Goal: Find specific page/section: Find specific page/section

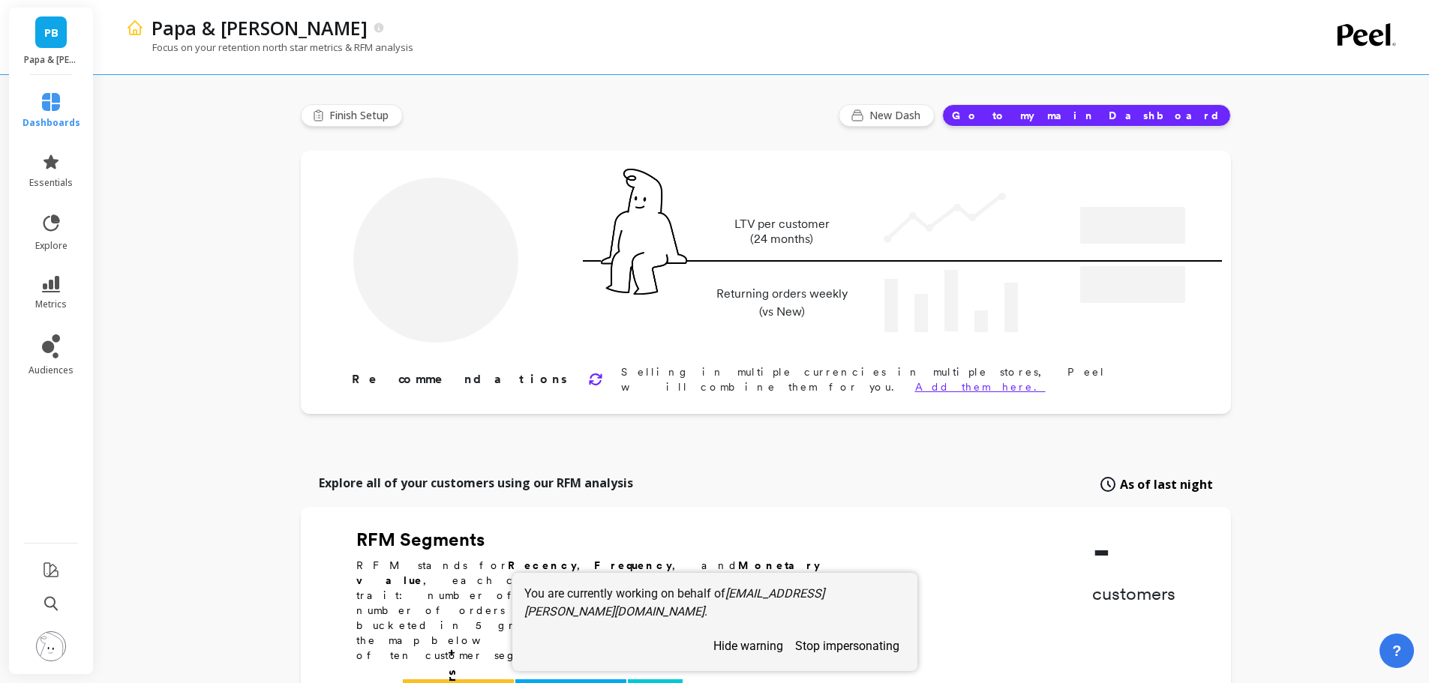
type input "Champions"
type input "5537"
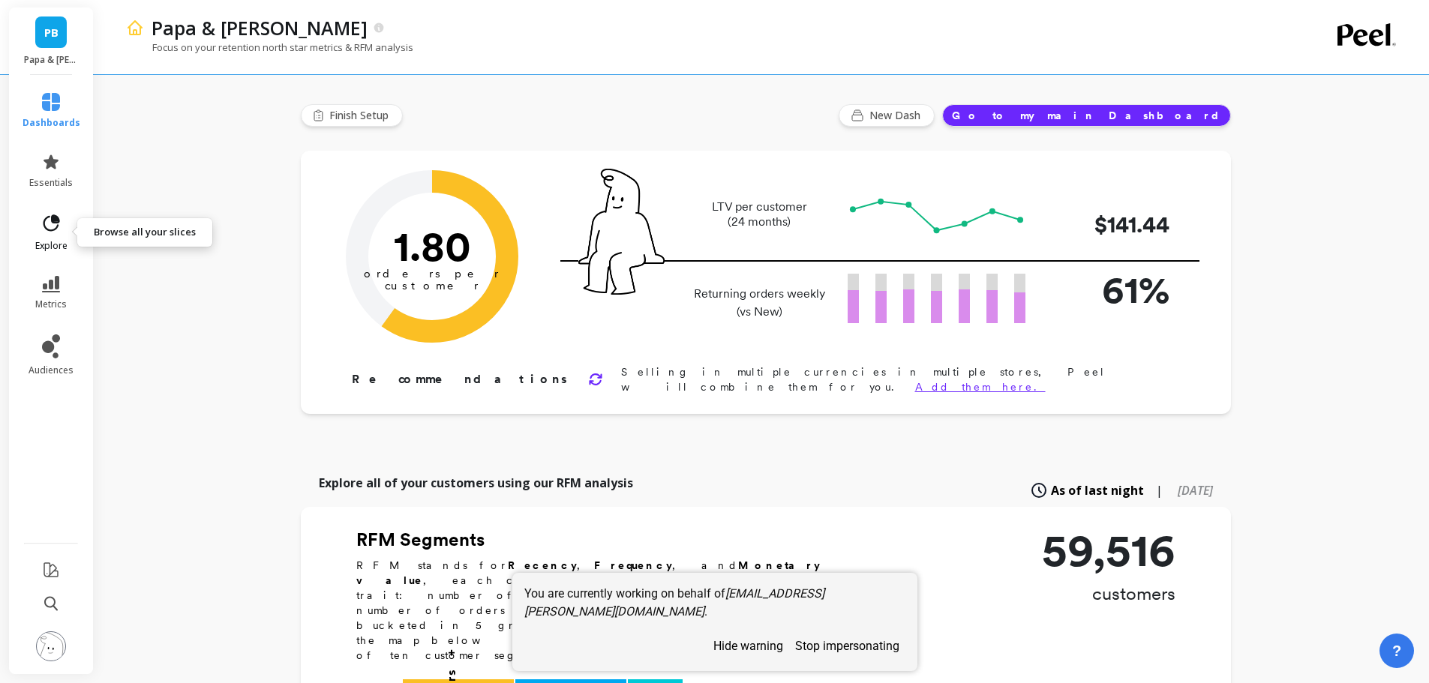
click at [54, 218] on icon at bounding box center [55, 219] width 7 height 7
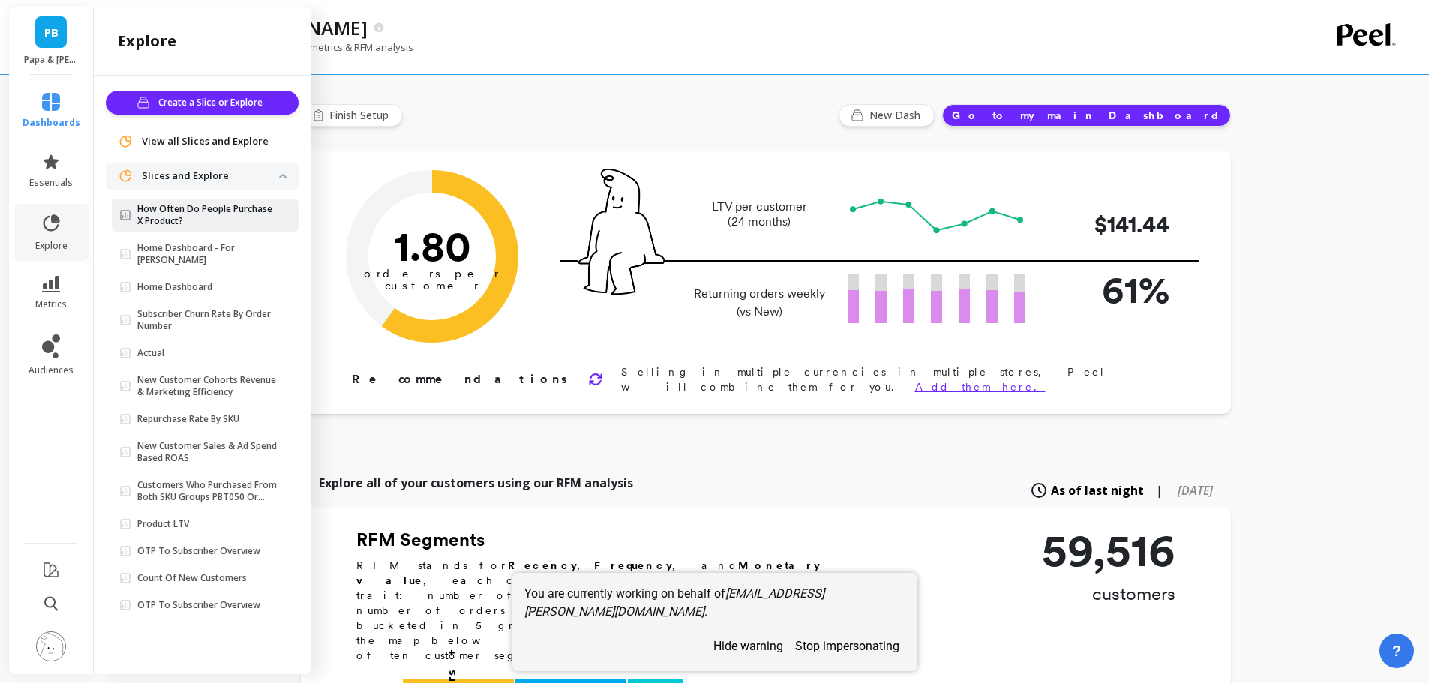
click at [193, 212] on p "How Often Do People Purchase X Product?" at bounding box center [208, 215] width 142 height 24
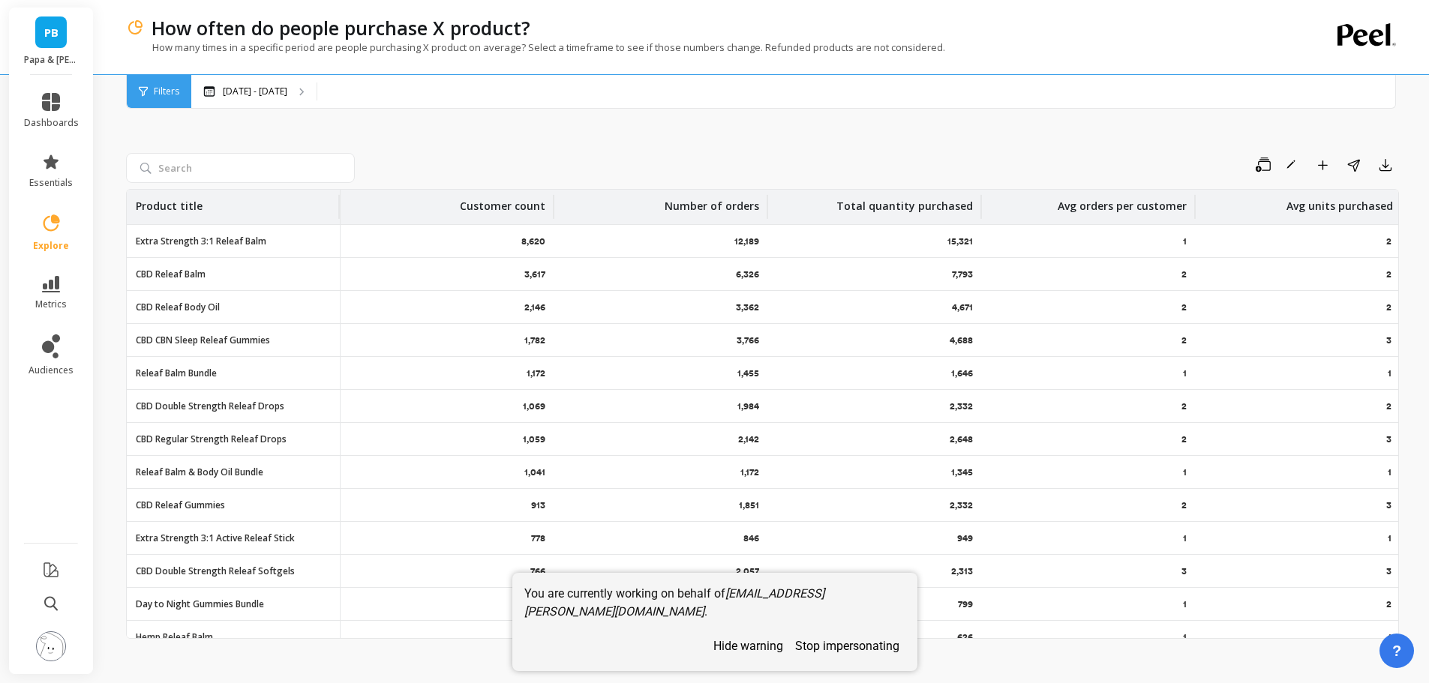
click at [61, 229] on link "explore" at bounding box center [51, 232] width 55 height 39
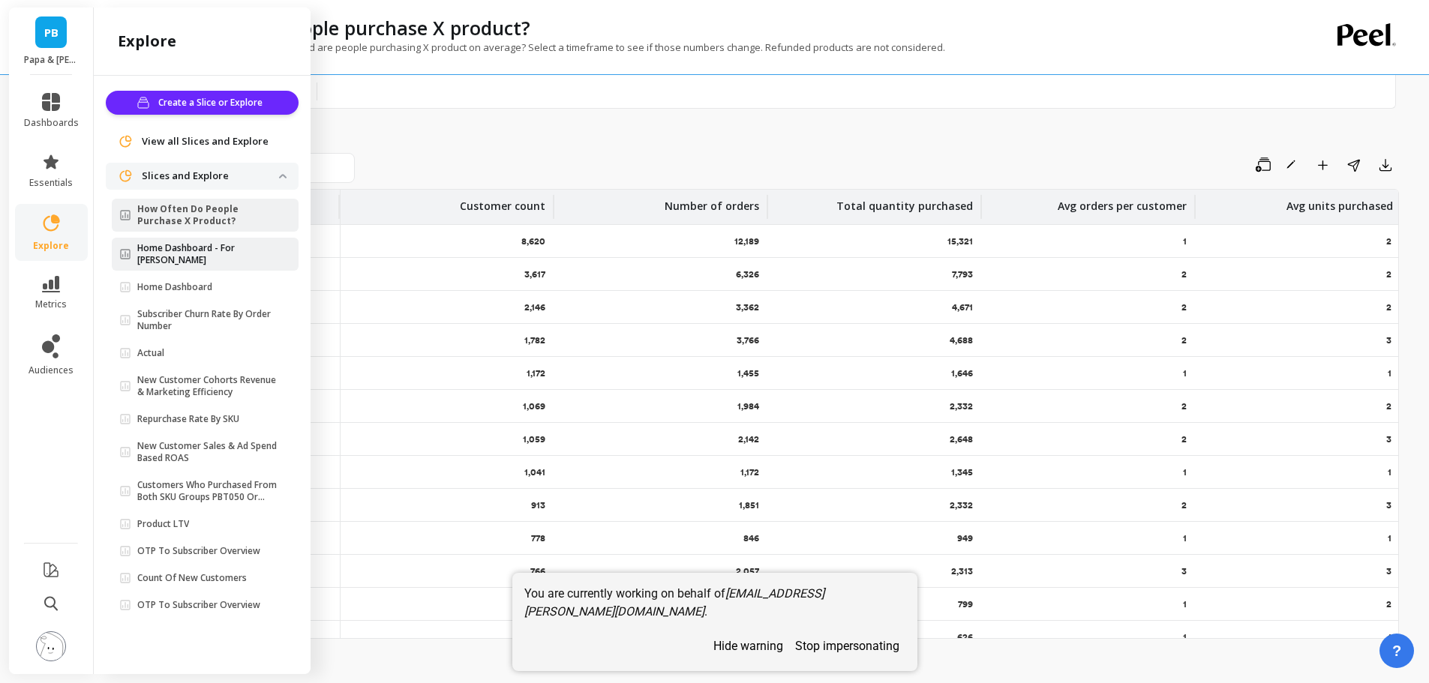
click at [199, 245] on p "Home Dashboard - For [PERSON_NAME]" at bounding box center [208, 254] width 142 height 24
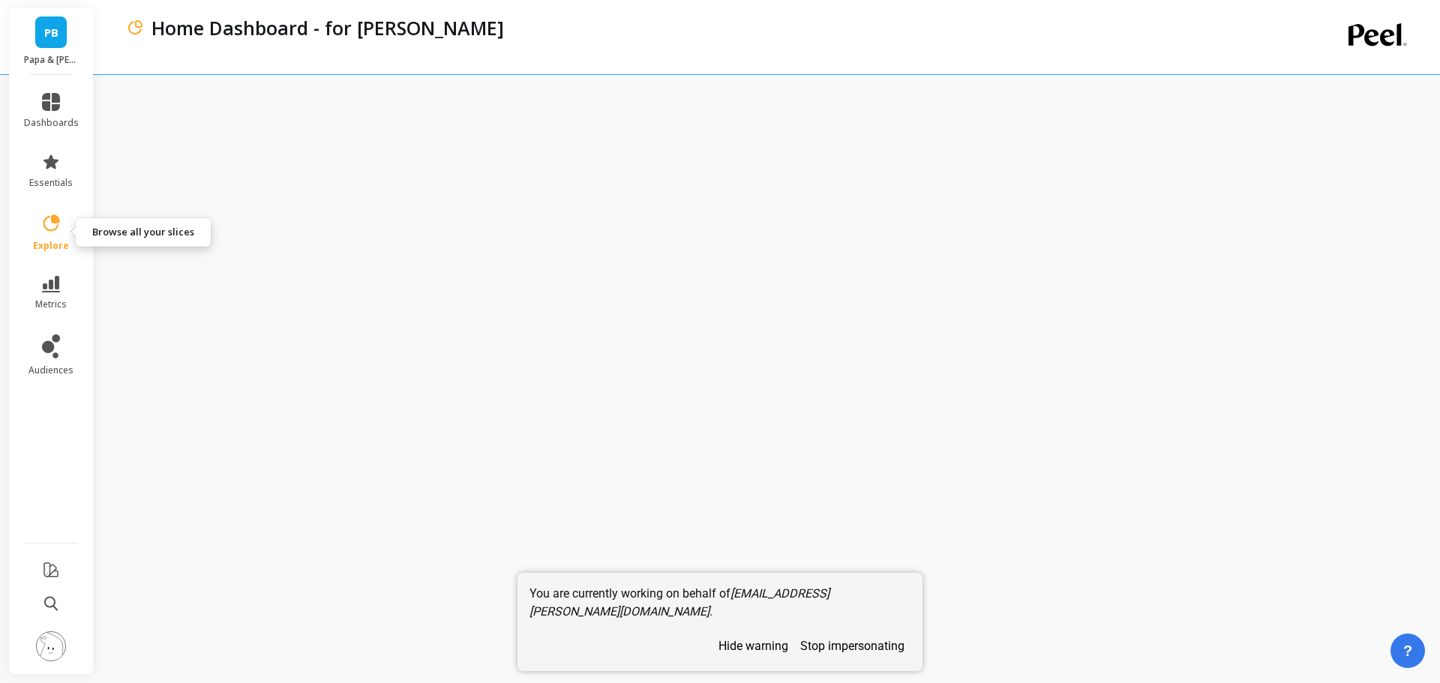
click at [50, 234] on link "explore" at bounding box center [51, 232] width 55 height 39
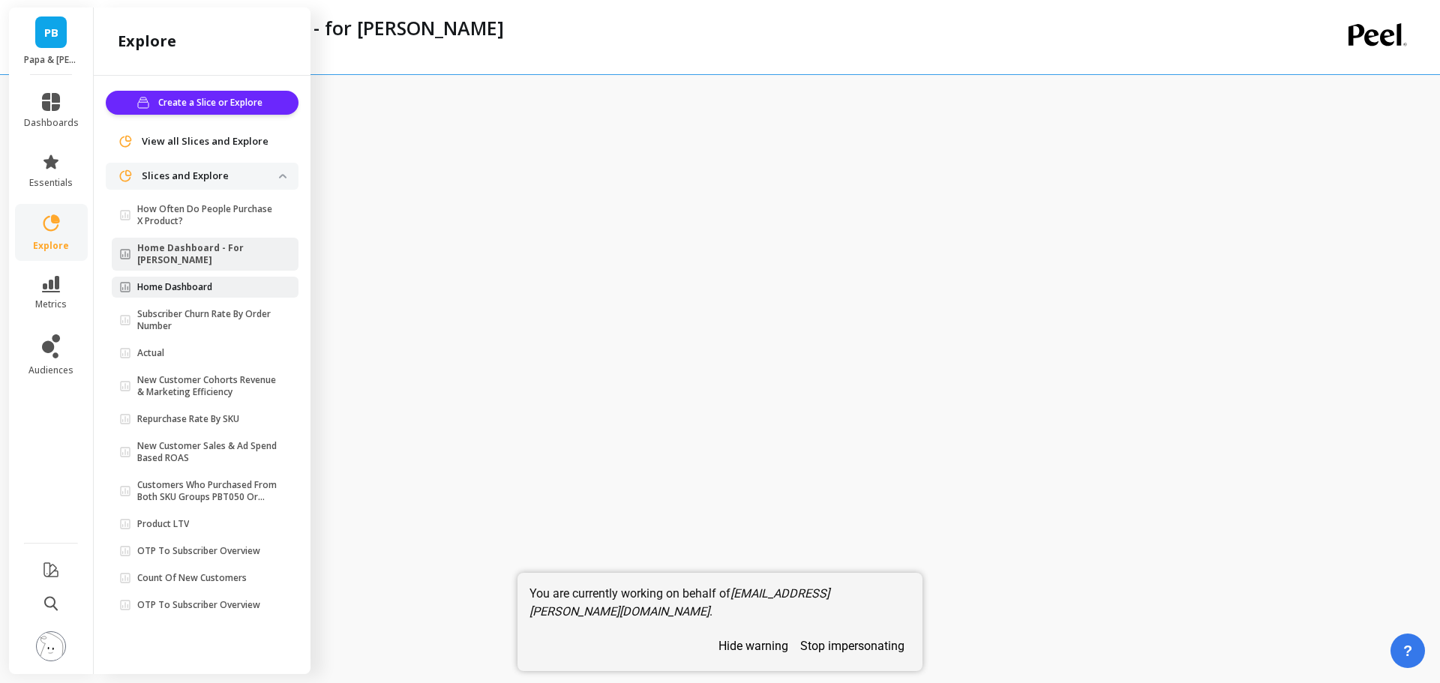
click at [196, 281] on p "Home Dashboard" at bounding box center [174, 287] width 75 height 12
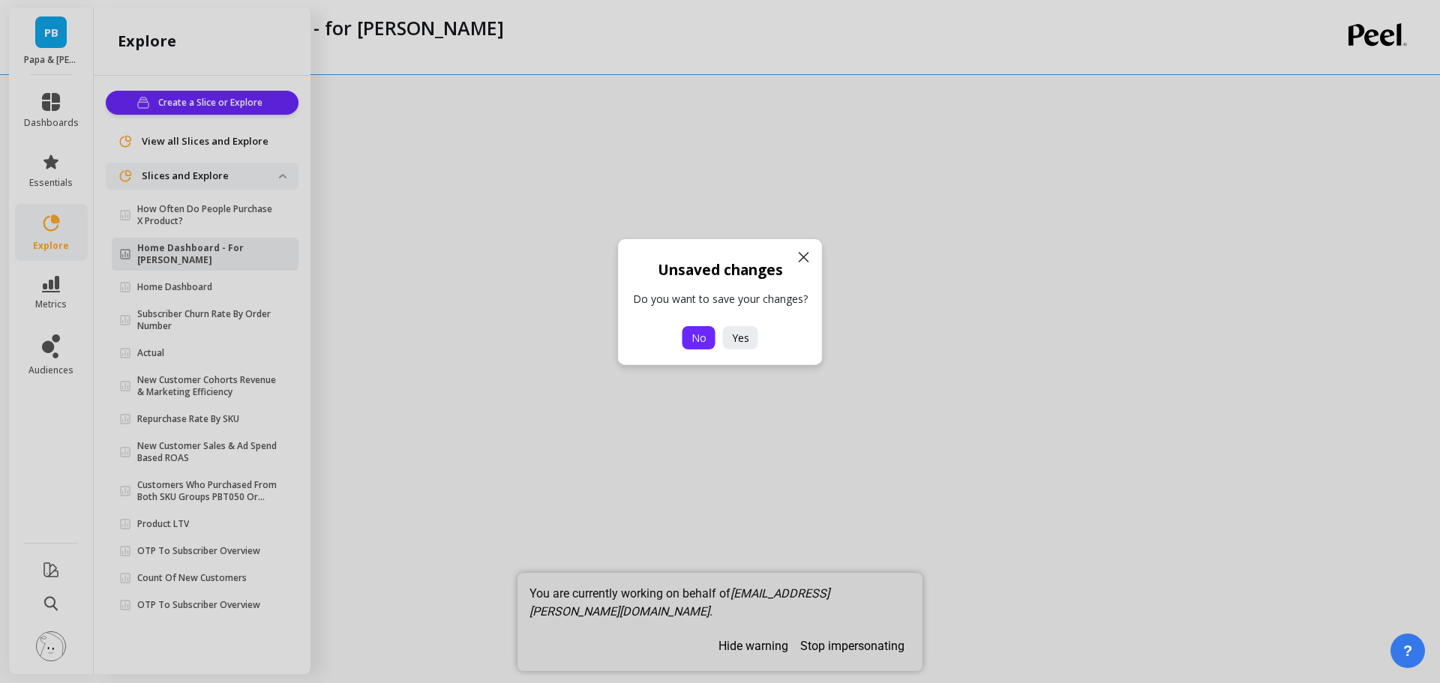
click at [694, 343] on span "No" at bounding box center [698, 338] width 15 height 14
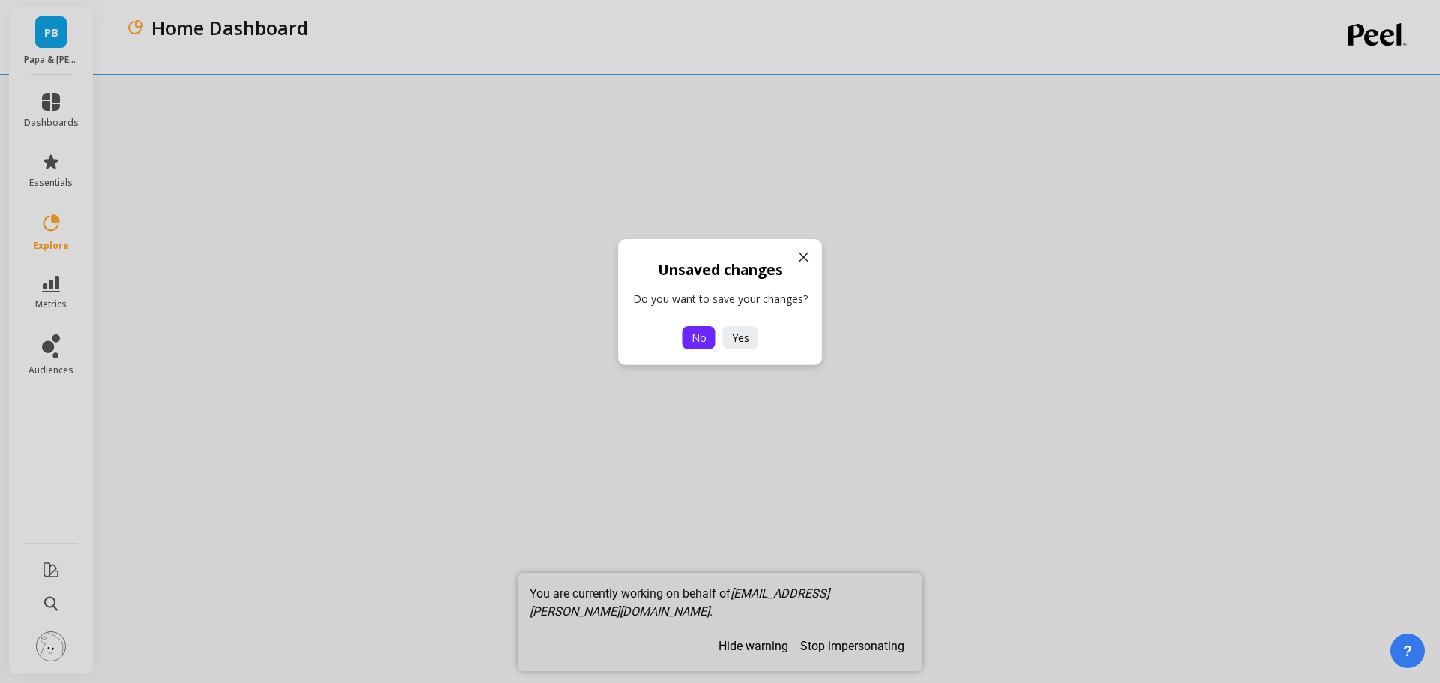
click at [695, 346] on button "No" at bounding box center [698, 337] width 33 height 23
click at [810, 258] on icon at bounding box center [804, 257] width 18 height 18
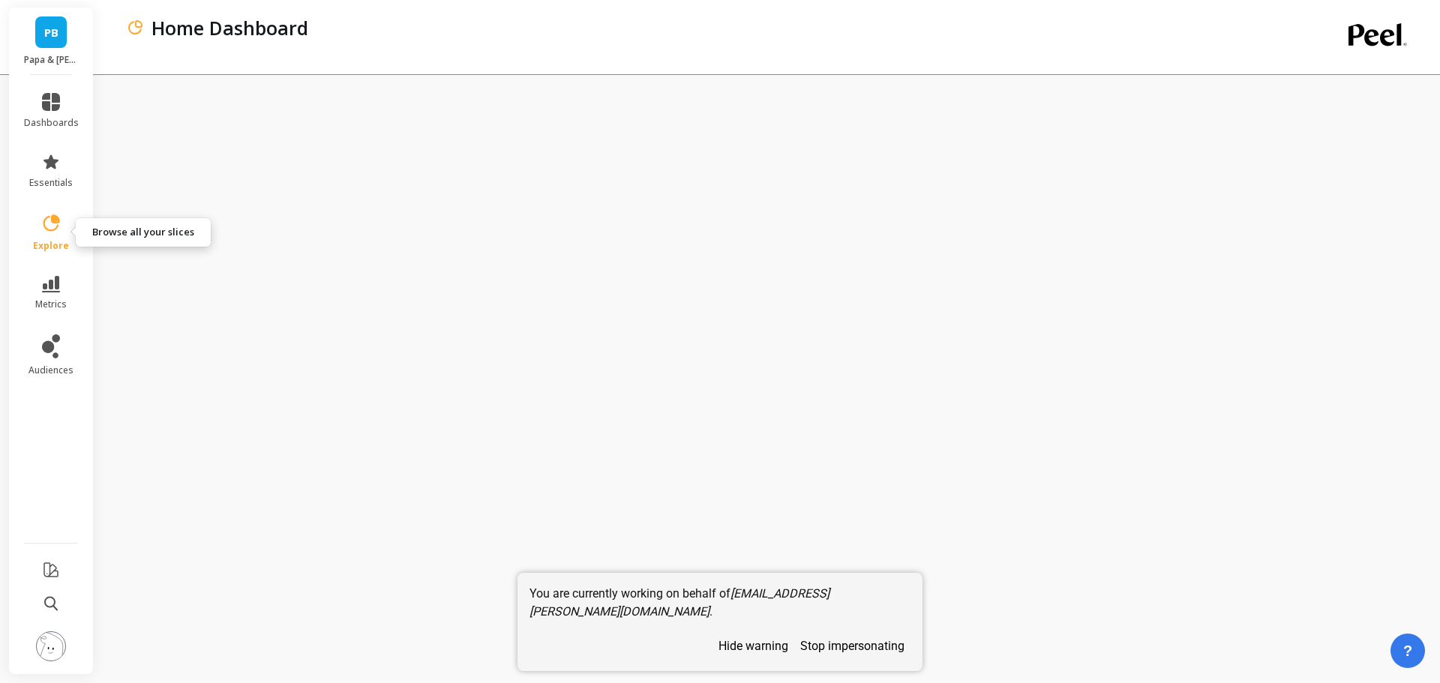
click at [47, 220] on icon at bounding box center [50, 223] width 21 height 21
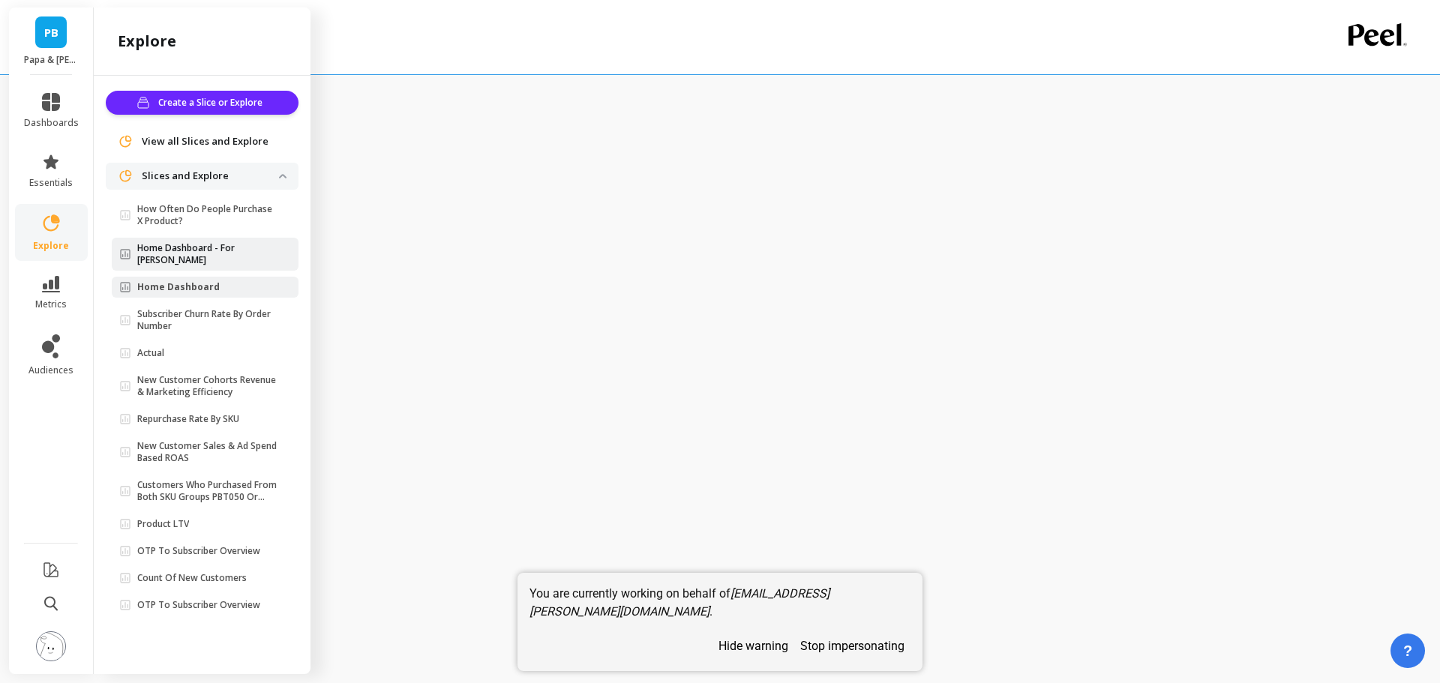
click at [249, 252] on p "Home Dashboard - For Sami" at bounding box center [208, 254] width 142 height 24
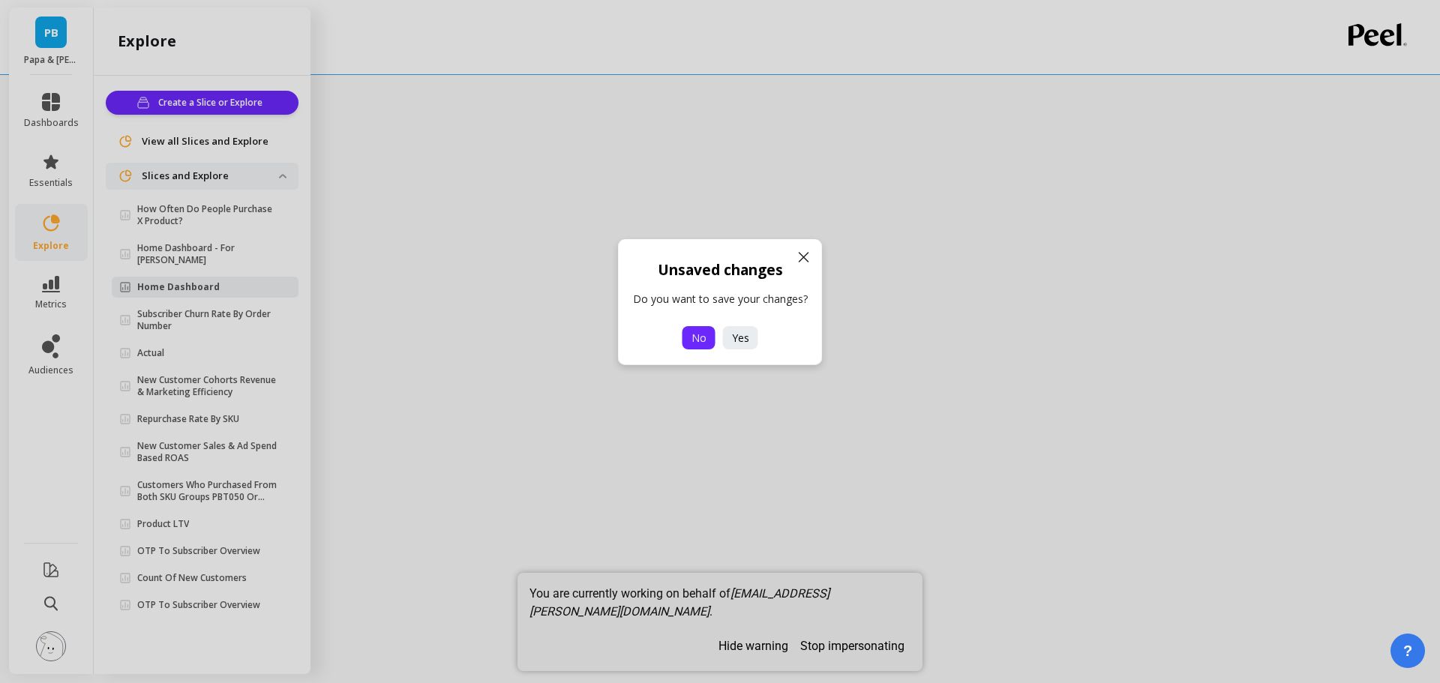
click at [700, 338] on span "No" at bounding box center [698, 338] width 15 height 14
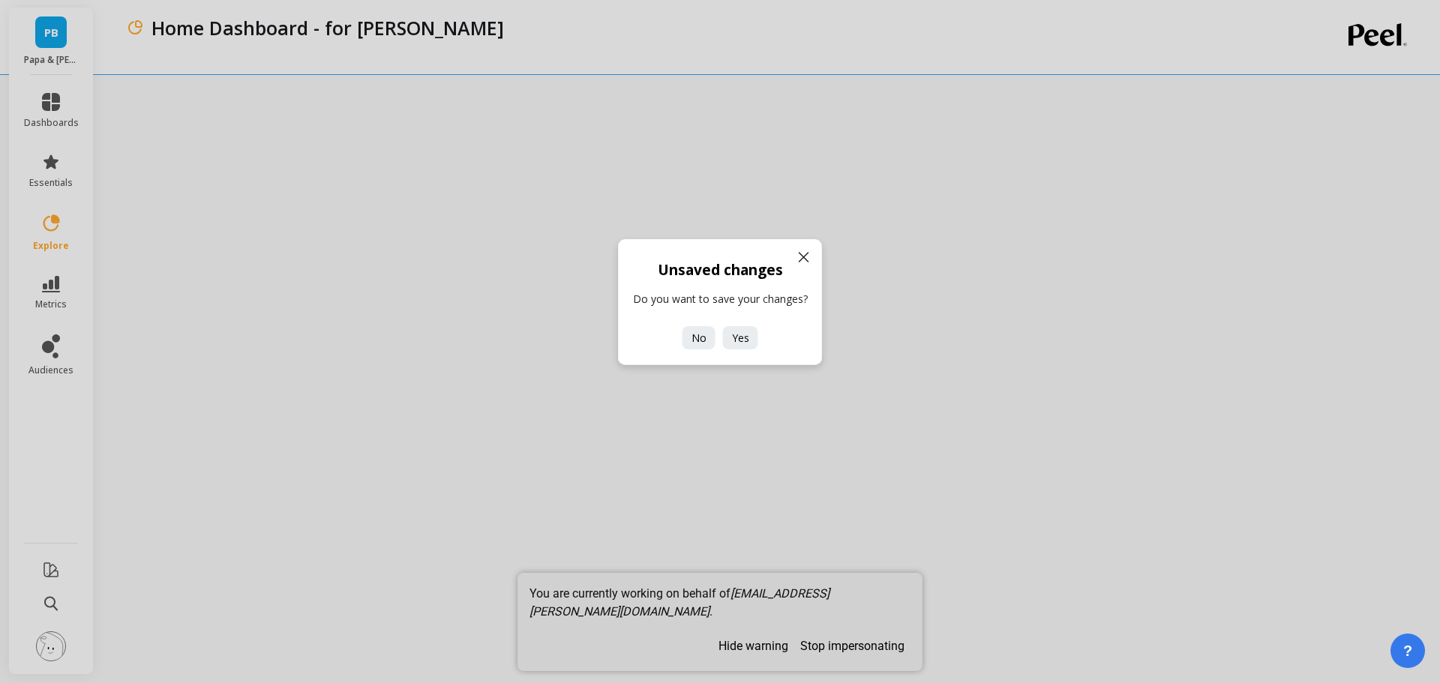
click at [799, 251] on icon at bounding box center [804, 257] width 18 height 18
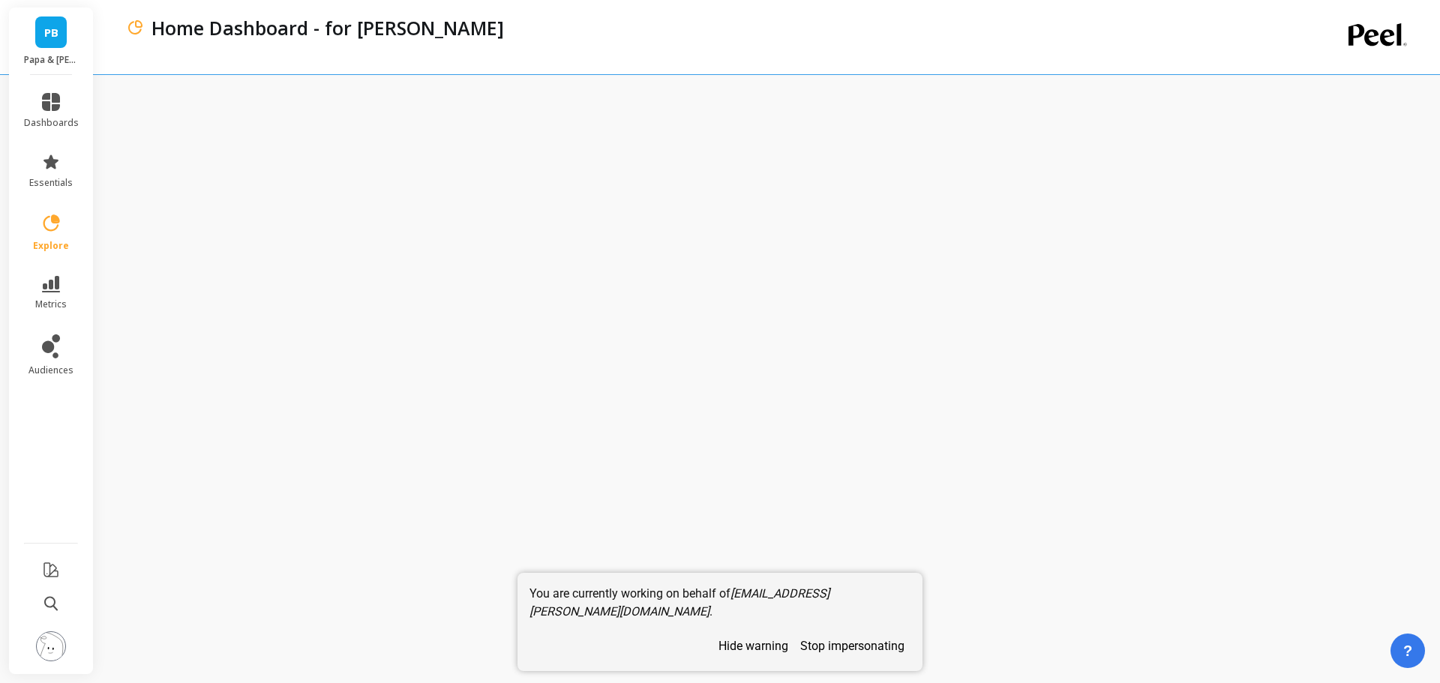
click at [850, 649] on button "stop impersonating" at bounding box center [852, 646] width 116 height 26
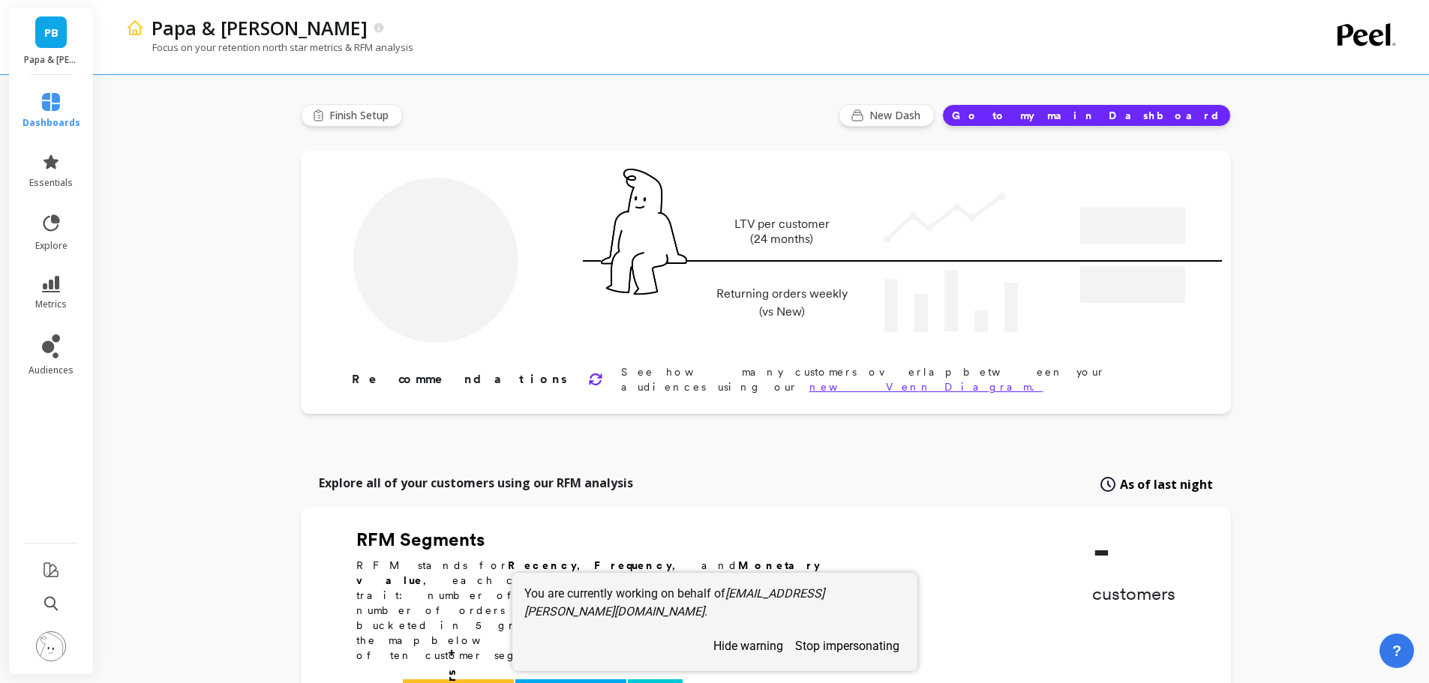
type input "Champions"
type input "5537"
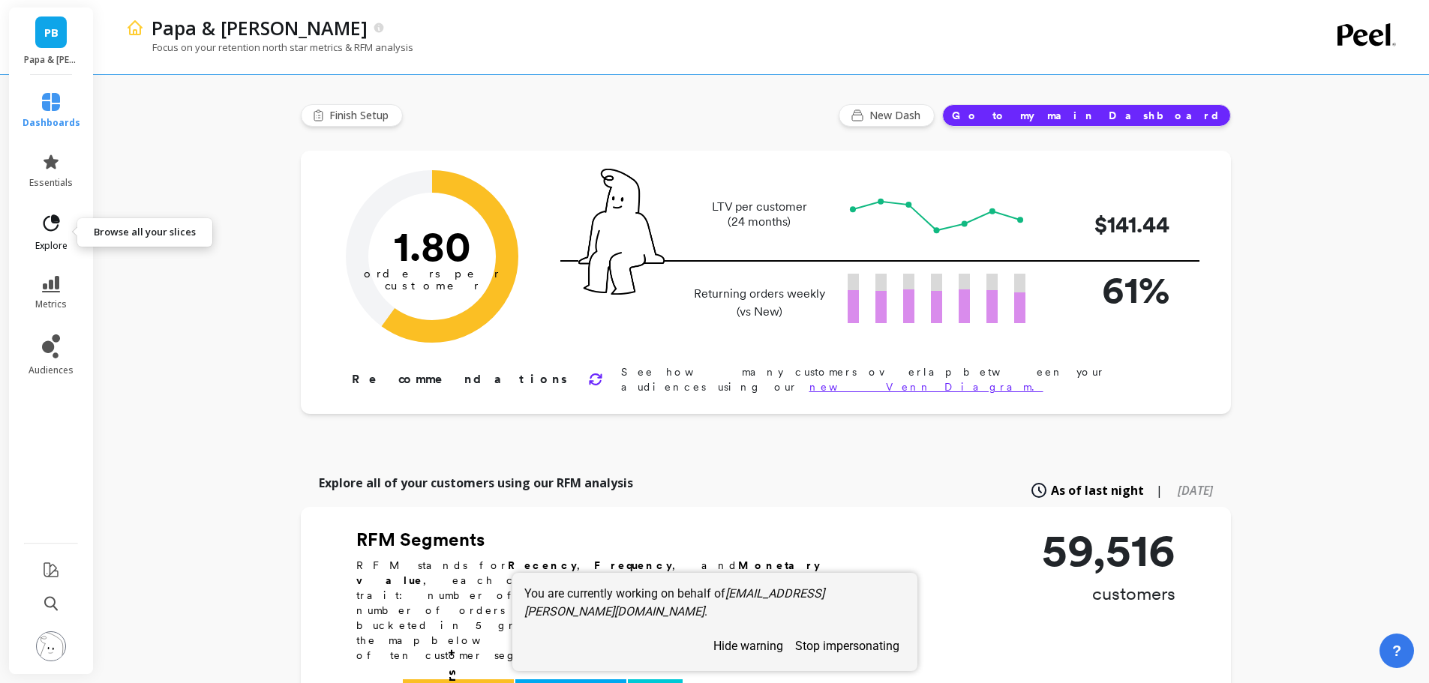
click at [56, 226] on icon at bounding box center [50, 223] width 21 height 21
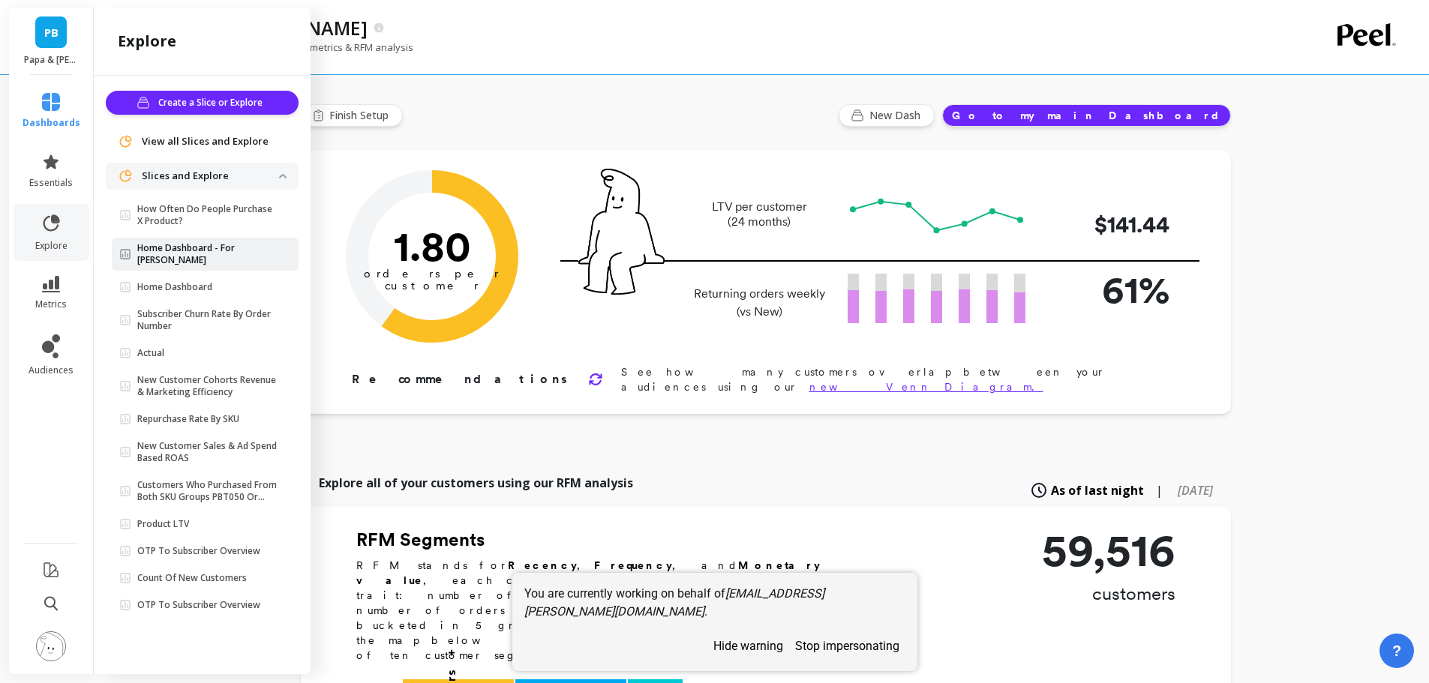
click at [189, 247] on p "Home Dashboard - For [PERSON_NAME]" at bounding box center [208, 254] width 142 height 24
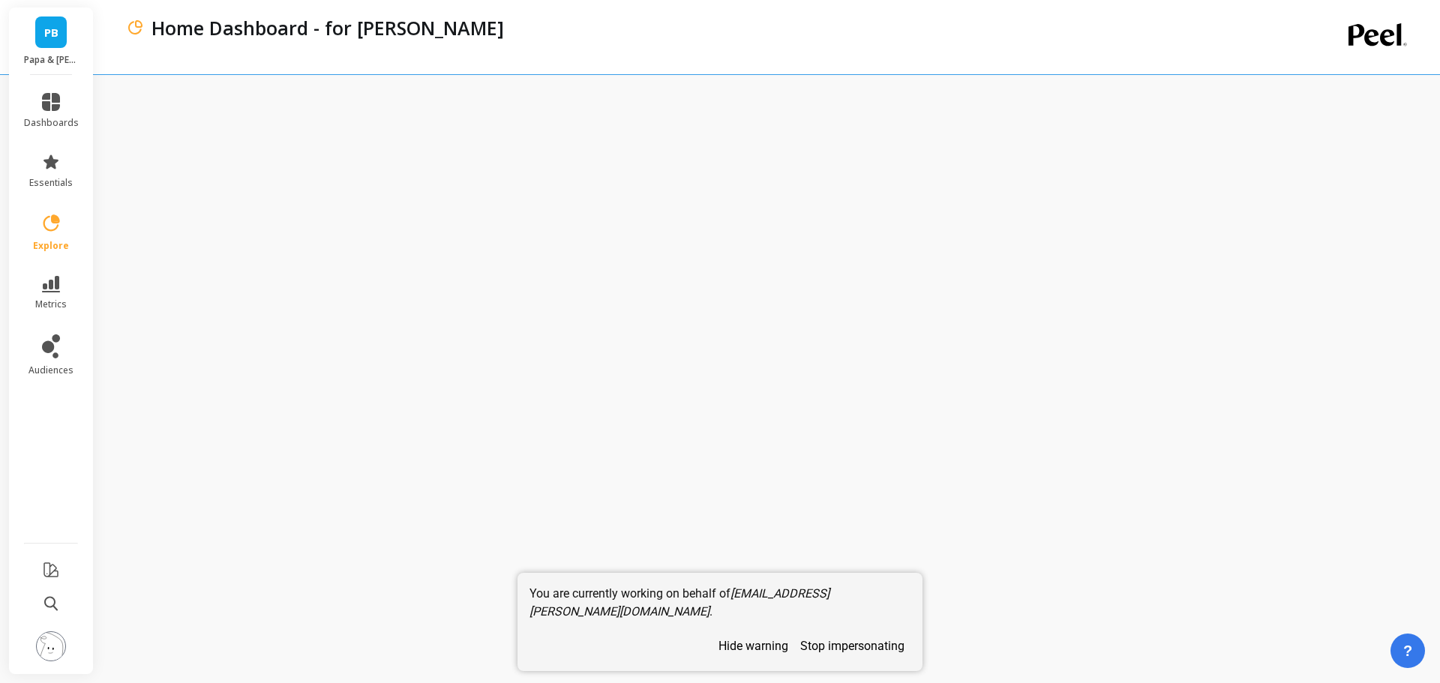
click at [827, 648] on button "stop impersonating" at bounding box center [852, 646] width 116 height 26
